Goal: Information Seeking & Learning: Learn about a topic

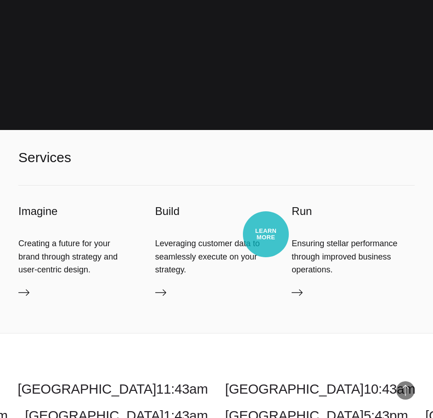
scroll to position [2675, 0]
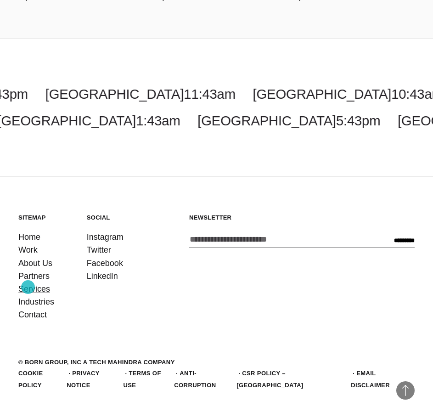
click at [28, 287] on link "Services" at bounding box center [34, 289] width 32 height 13
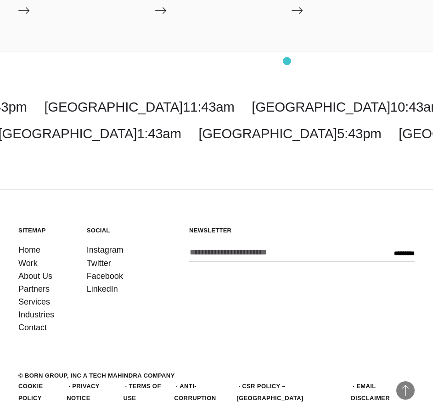
scroll to position [1471, 0]
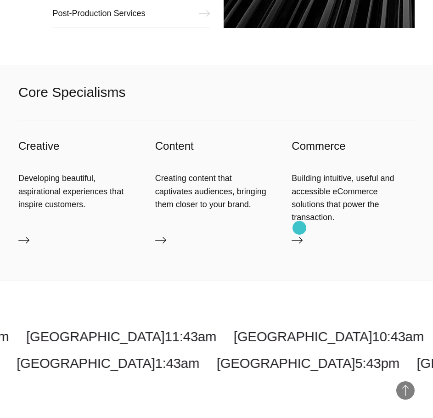
click at [301, 235] on icon at bounding box center [297, 240] width 11 height 11
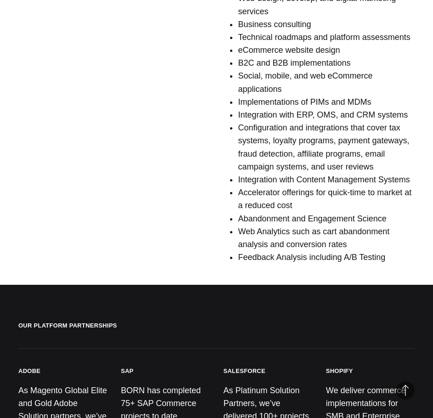
scroll to position [690, 0]
